Goal: Information Seeking & Learning: Check status

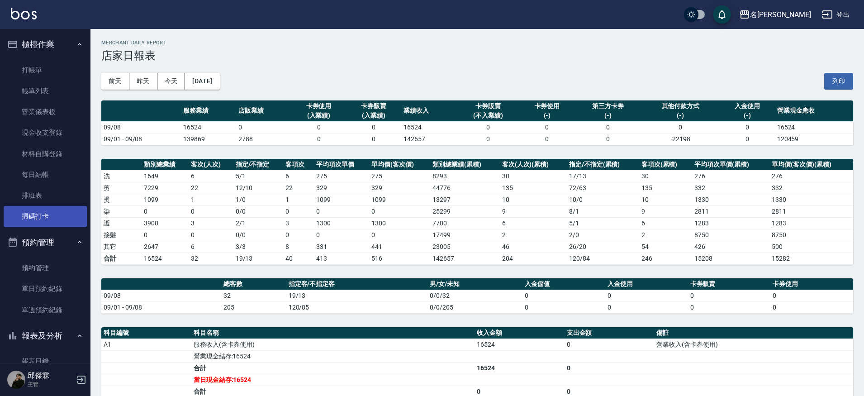
click at [38, 210] on link "掃碼打卡" at bounding box center [45, 216] width 83 height 21
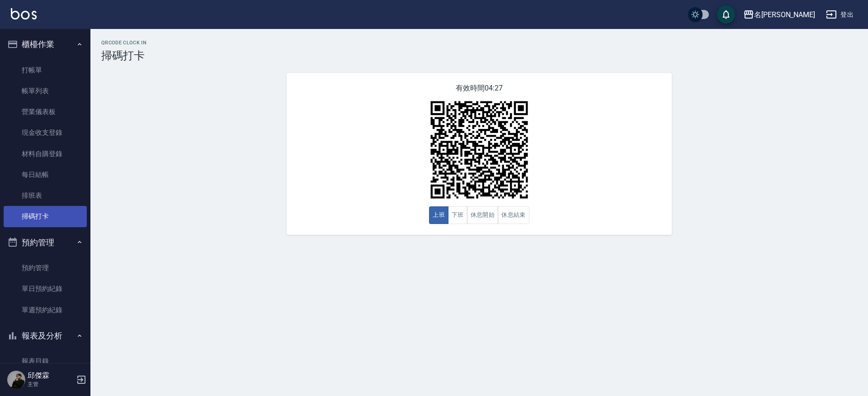
scroll to position [6, 0]
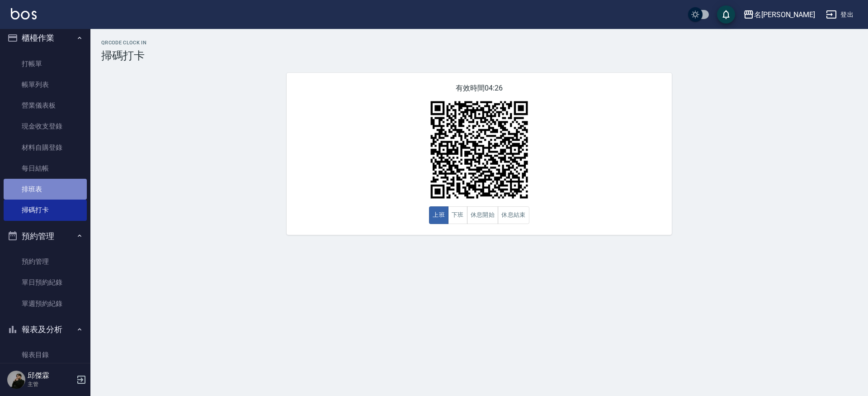
click at [47, 181] on link "排班表" at bounding box center [45, 189] width 83 height 21
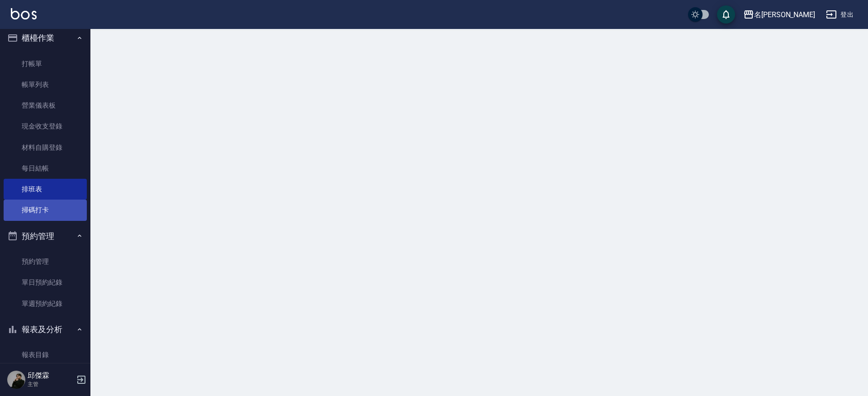
click at [51, 203] on link "掃碼打卡" at bounding box center [45, 209] width 83 height 21
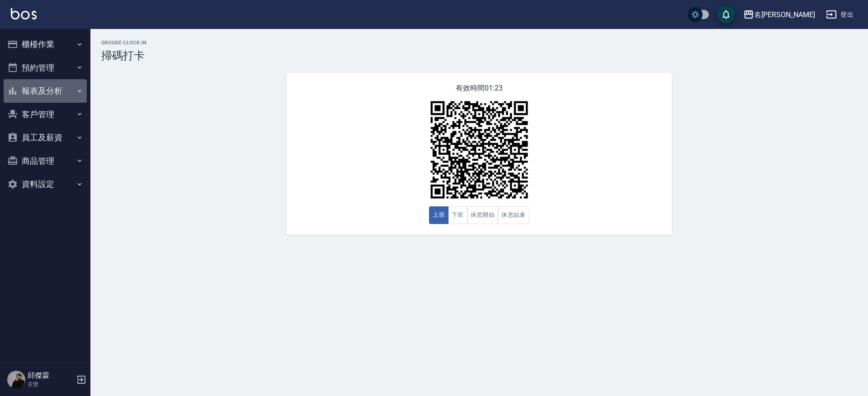
click at [31, 79] on button "報表及分析" at bounding box center [45, 91] width 83 height 24
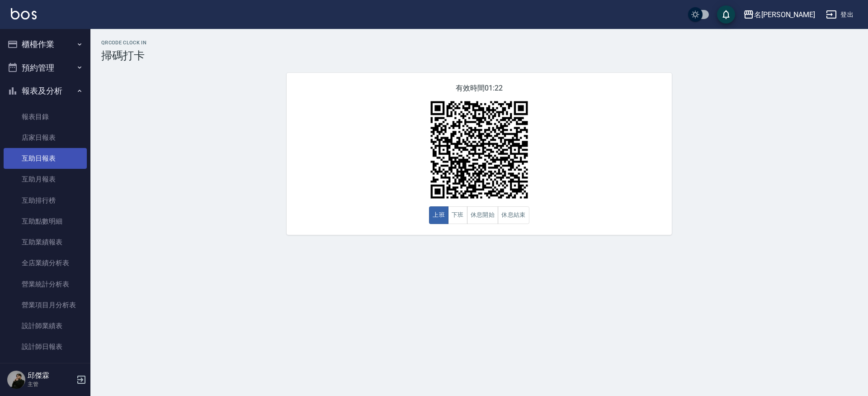
click at [48, 165] on link "互助日報表" at bounding box center [45, 158] width 83 height 21
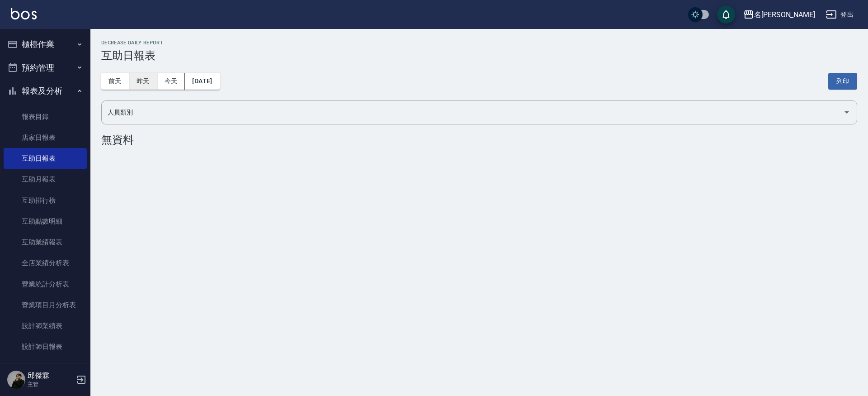
click at [132, 75] on button "昨天" at bounding box center [143, 81] width 28 height 17
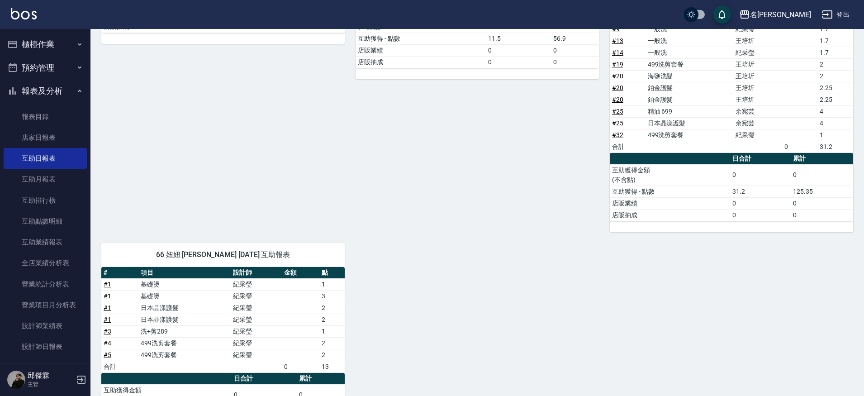
scroll to position [294, 0]
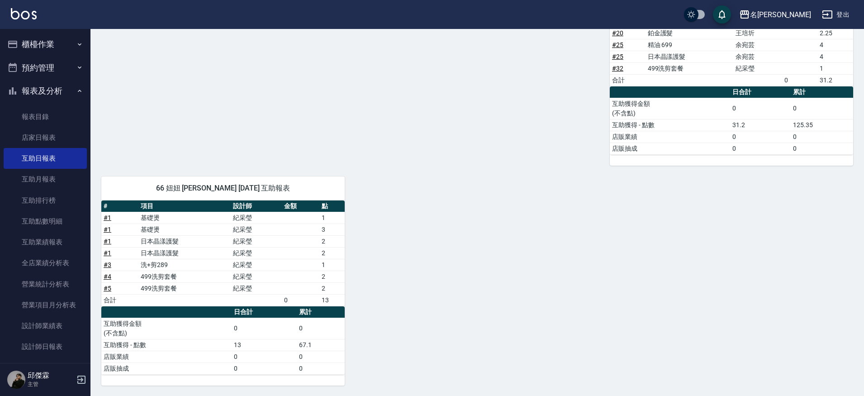
click at [111, 240] on td "# 1" at bounding box center [119, 241] width 37 height 12
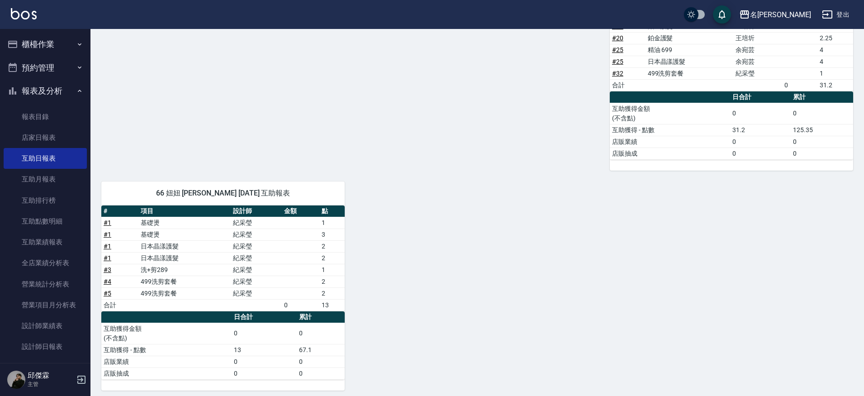
scroll to position [292, 0]
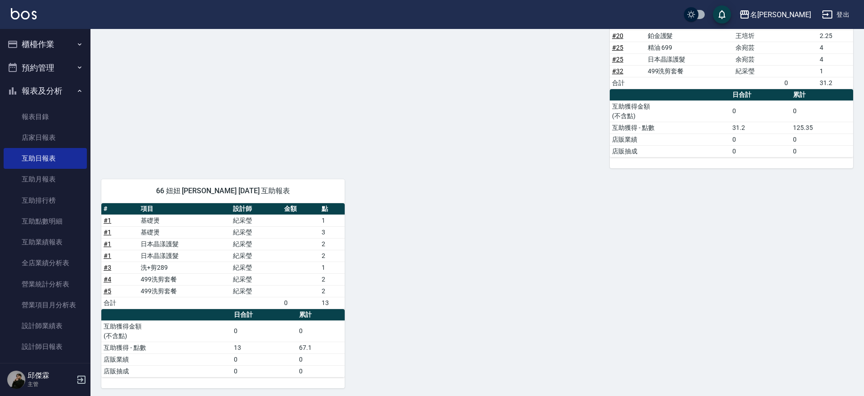
click at [109, 245] on link "# 1" at bounding box center [108, 243] width 8 height 7
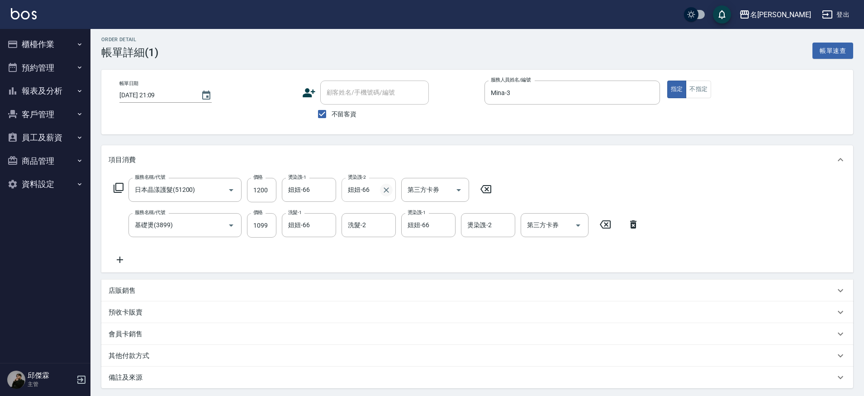
scroll to position [4, 0]
click at [392, 194] on div "妞妞-66 燙染謢-2" at bounding box center [368, 189] width 54 height 24
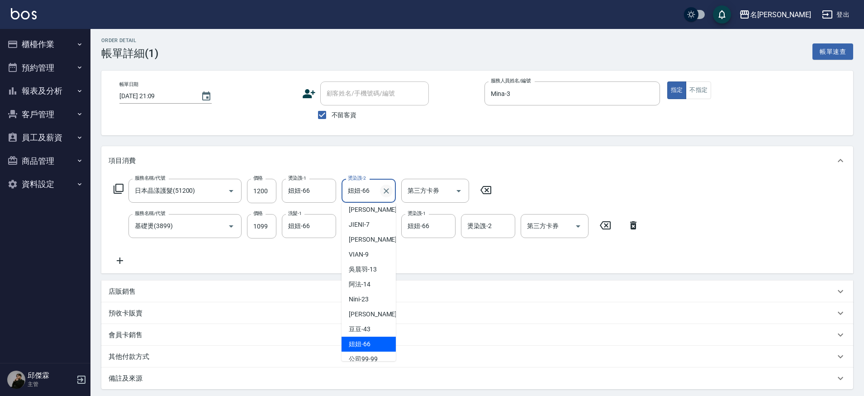
scroll to position [2, 0]
click at [388, 192] on icon "Clear" at bounding box center [386, 191] width 9 height 9
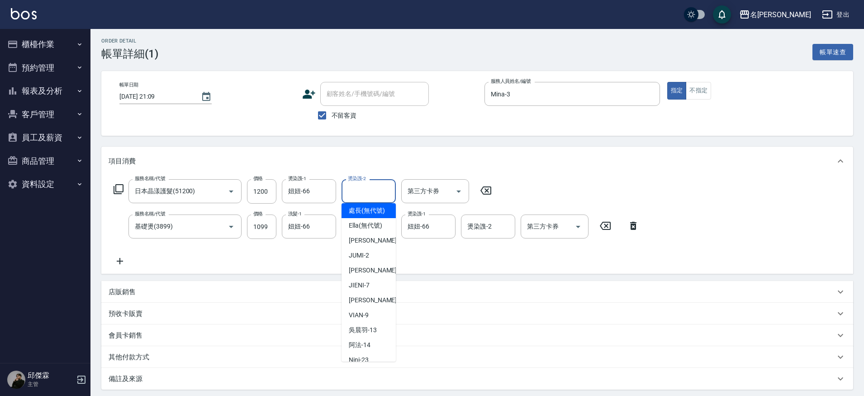
scroll to position [5, 0]
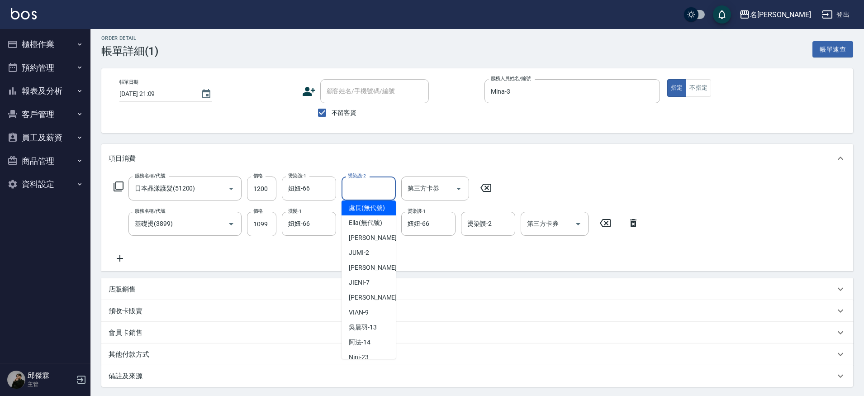
click at [418, 143] on div "Order detail 帳單詳細 (1) 帳單速查 帳單日期 2025/09/08 21:09 顧客姓名/手機號碼/編號 顧客姓名/手機號碼/編號 不留客資…" at bounding box center [476, 252] width 773 height 456
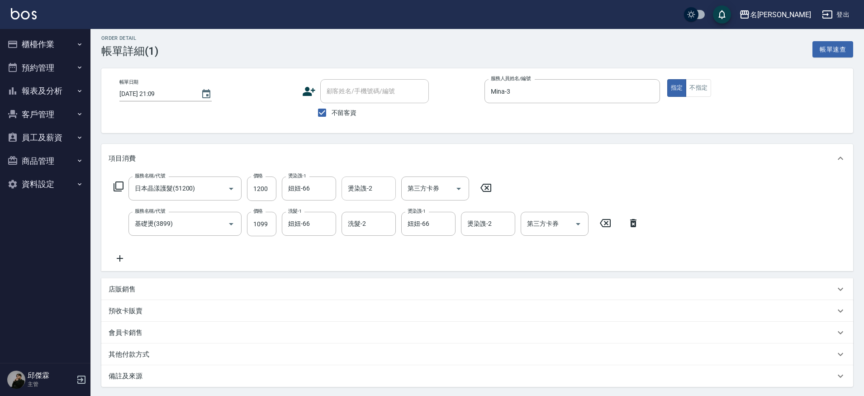
scroll to position [0, 0]
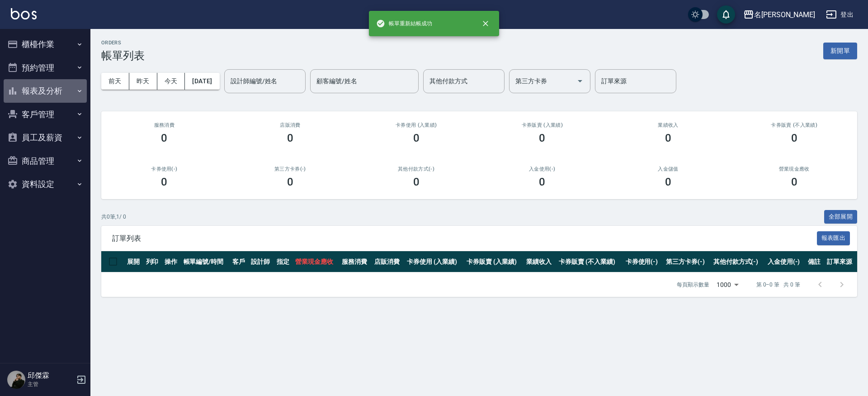
click at [73, 91] on button "報表及分析" at bounding box center [45, 91] width 83 height 24
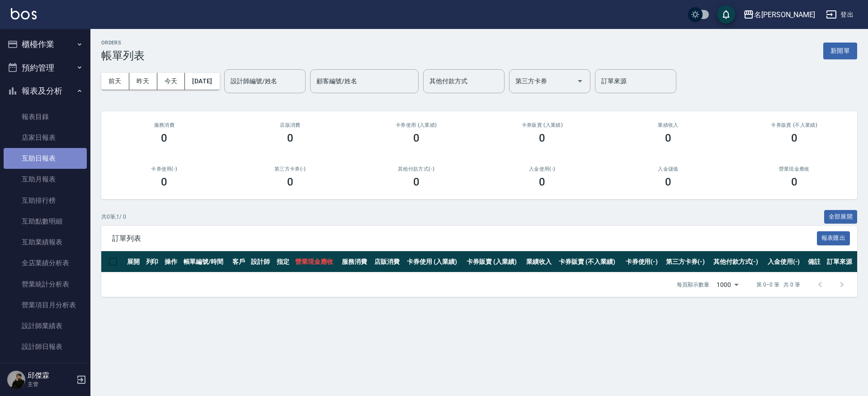
click at [66, 148] on link "互助日報表" at bounding box center [45, 158] width 83 height 21
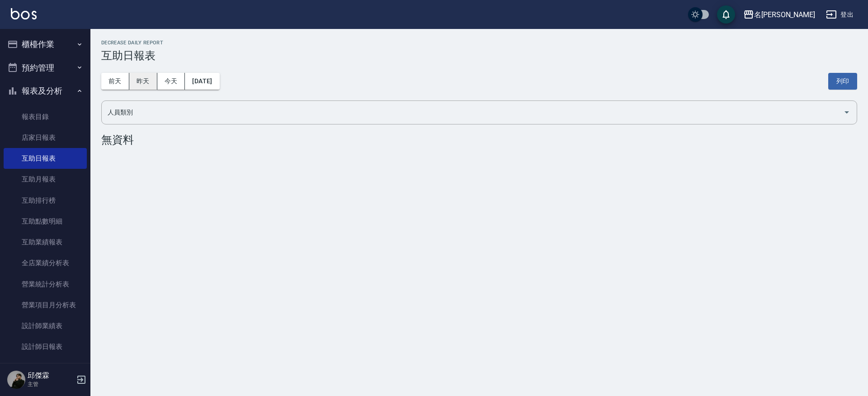
click at [153, 81] on button "昨天" at bounding box center [143, 81] width 28 height 17
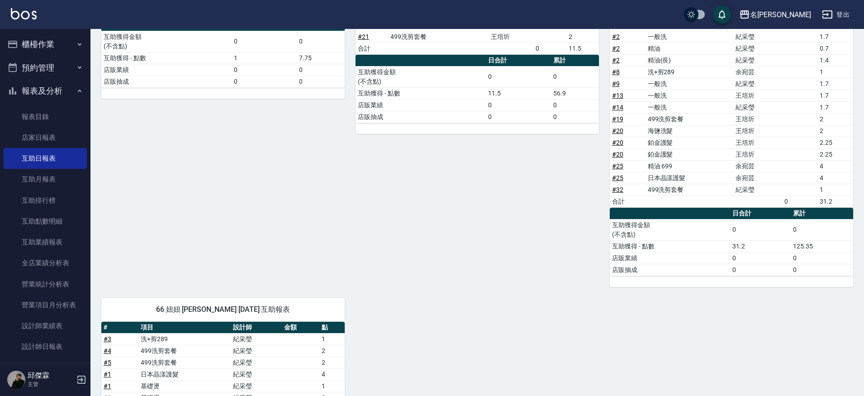
scroll to position [172, 0]
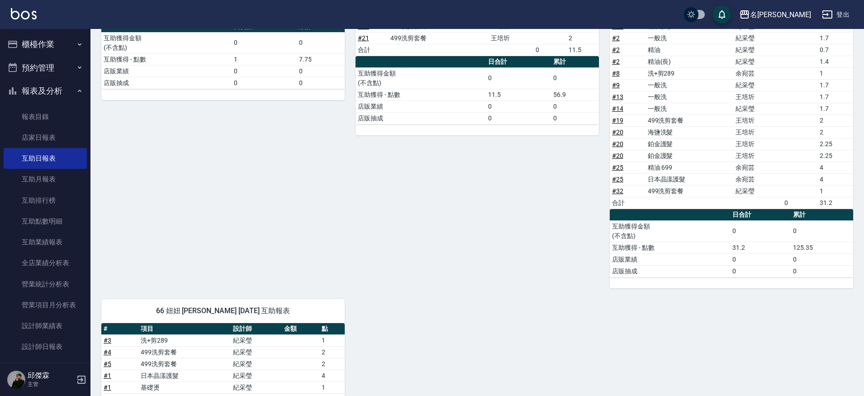
click at [490, 183] on div "13 吳晨羽 09/08/2025 互助報表 # 項目 設計師 金額 點 # 18 REVIVRE 王培圻 4.5 # 22 伊黛莉spa 王培圻 3 # 2…" at bounding box center [472, 119] width 254 height 337
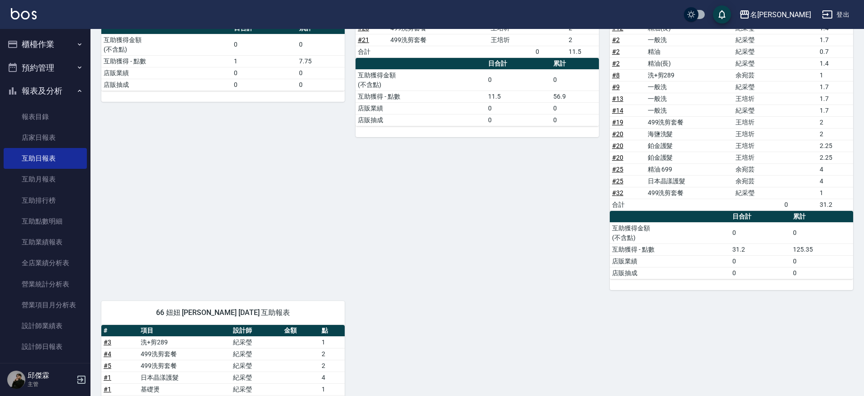
click at [431, 230] on div "13 吳晨羽 09/08/2025 互助報表 # 項目 設計師 金額 點 # 18 REVIVRE 王培圻 4.5 # 22 伊黛莉spa 王培圻 3 # 2…" at bounding box center [472, 121] width 254 height 337
